Goal: Transaction & Acquisition: Purchase product/service

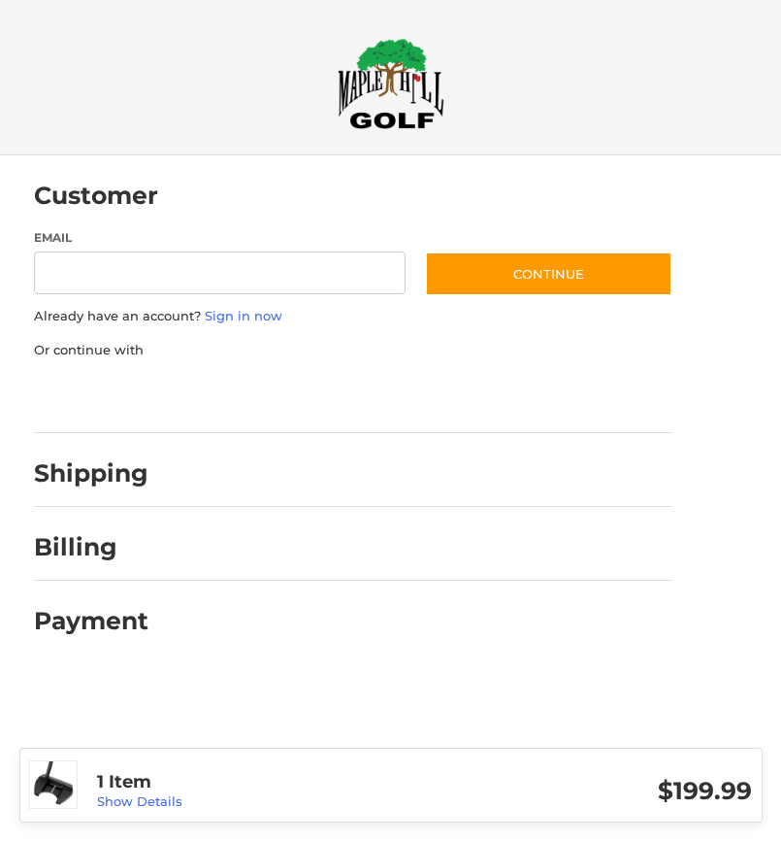
click at [127, 458] on h2 "Shipping" at bounding box center [91, 473] width 115 height 30
click at [133, 810] on div "1 Item Show Details" at bounding box center [251, 784] width 347 height 53
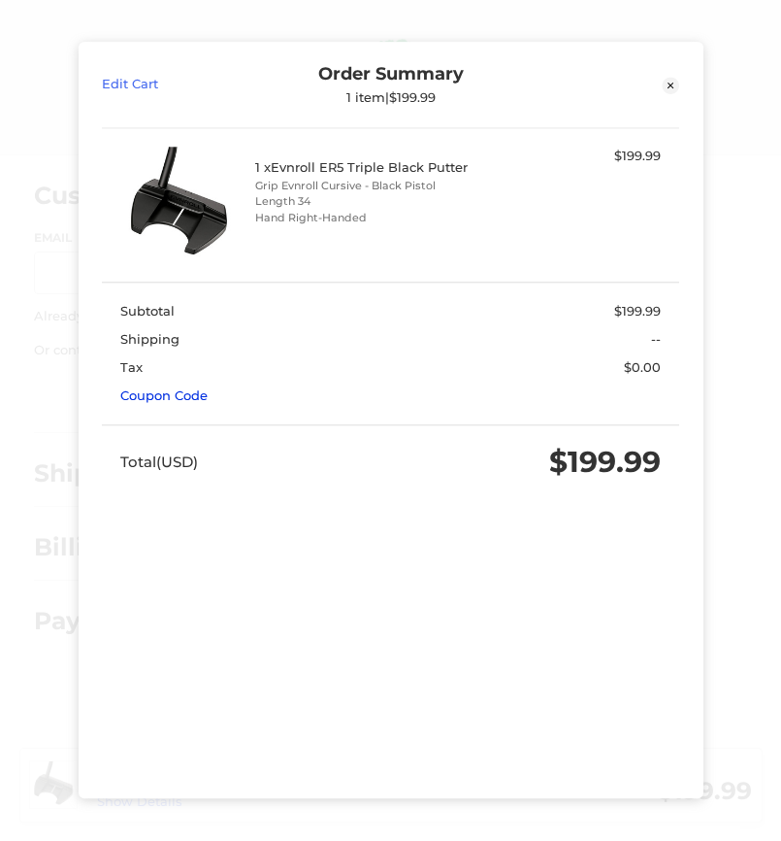
click at [178, 388] on link "Coupon Code" at bounding box center [163, 396] width 87 height 16
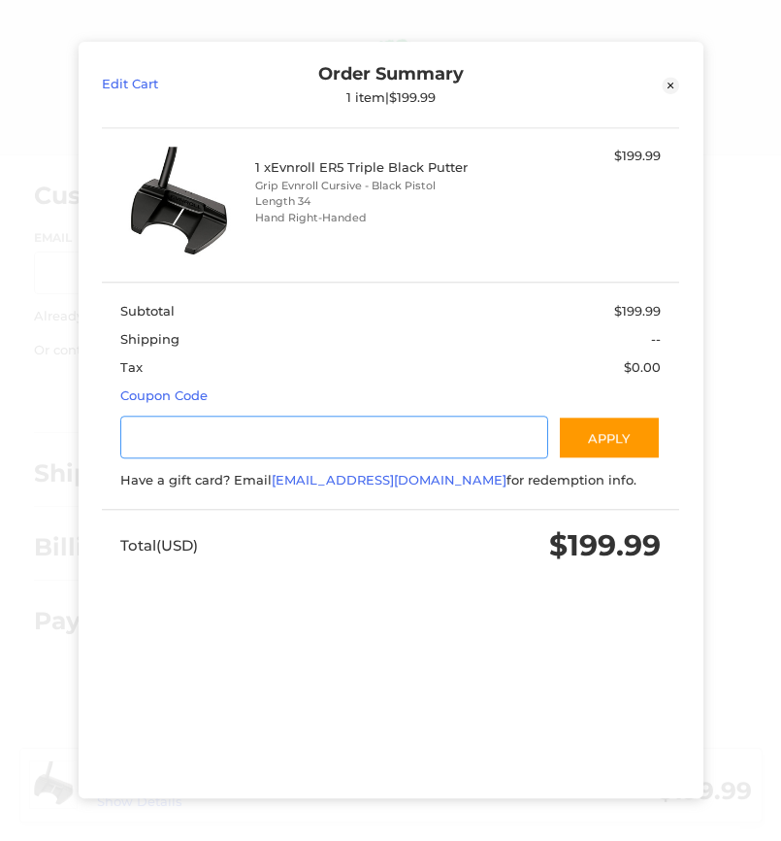
click at [188, 415] on input "Gift Certificate or Coupon Code" at bounding box center [334, 437] width 428 height 44
type input "*********"
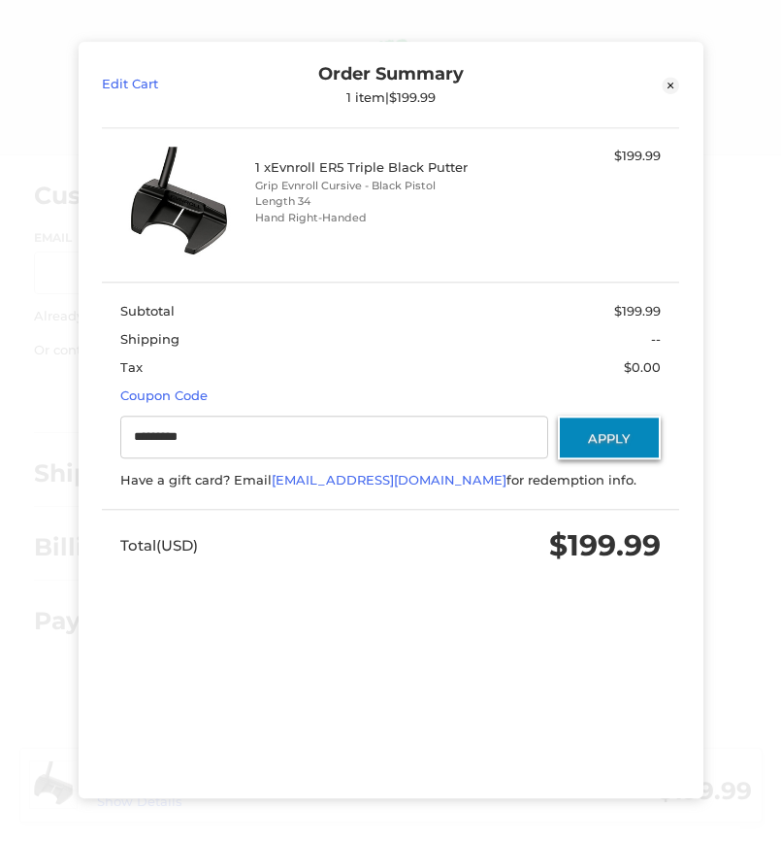
click at [606, 440] on button "Apply" at bounding box center [609, 437] width 103 height 44
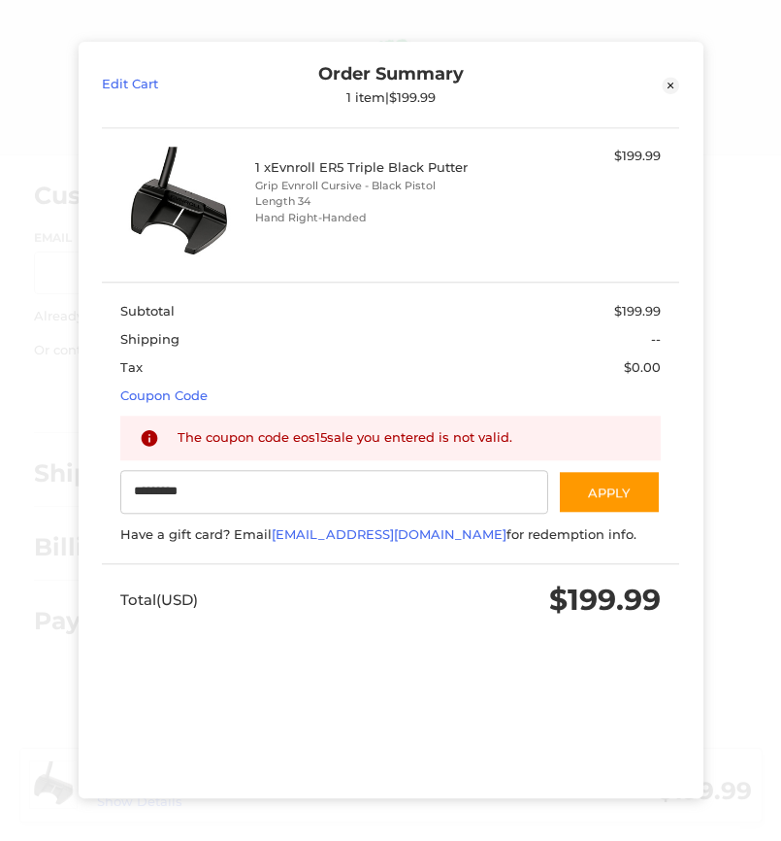
click at [676, 79] on icon at bounding box center [671, 85] width 17 height 17
